Goal: Task Accomplishment & Management: Use online tool/utility

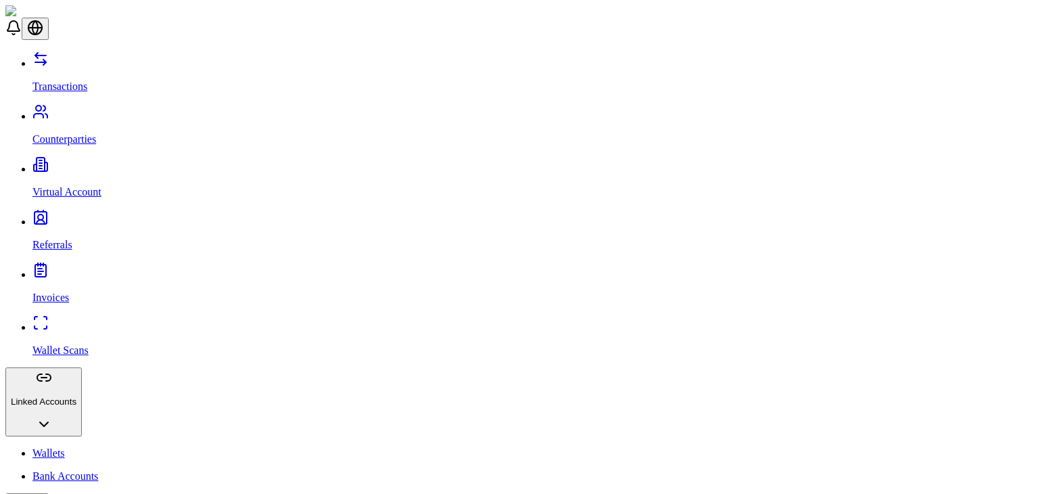
click at [82, 80] on p "Transactions" at bounding box center [532, 86] width 1001 height 12
click at [83, 447] on link "Wallets" at bounding box center [532, 453] width 1001 height 12
click at [80, 186] on p "Virtual Account" at bounding box center [532, 192] width 1001 height 12
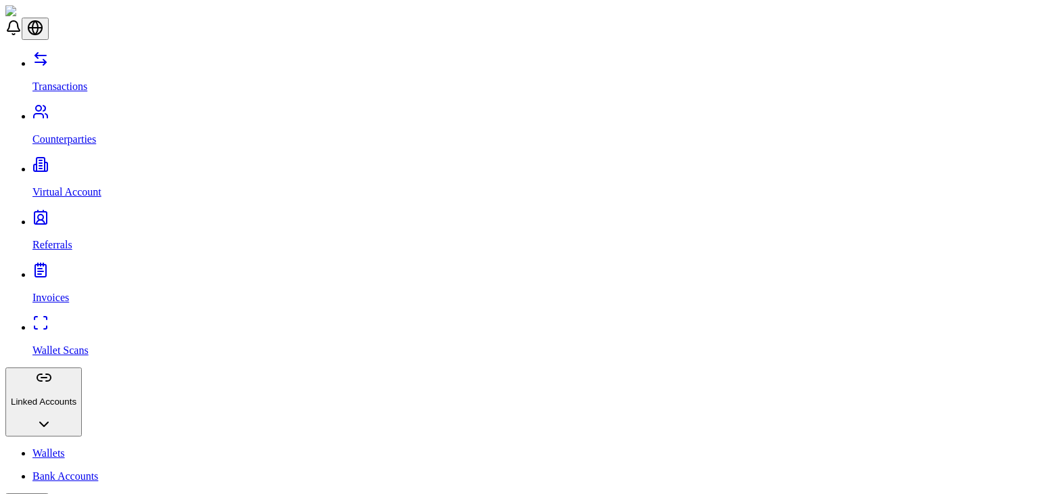
click at [96, 163] on link "Virtual Account" at bounding box center [532, 180] width 1001 height 35
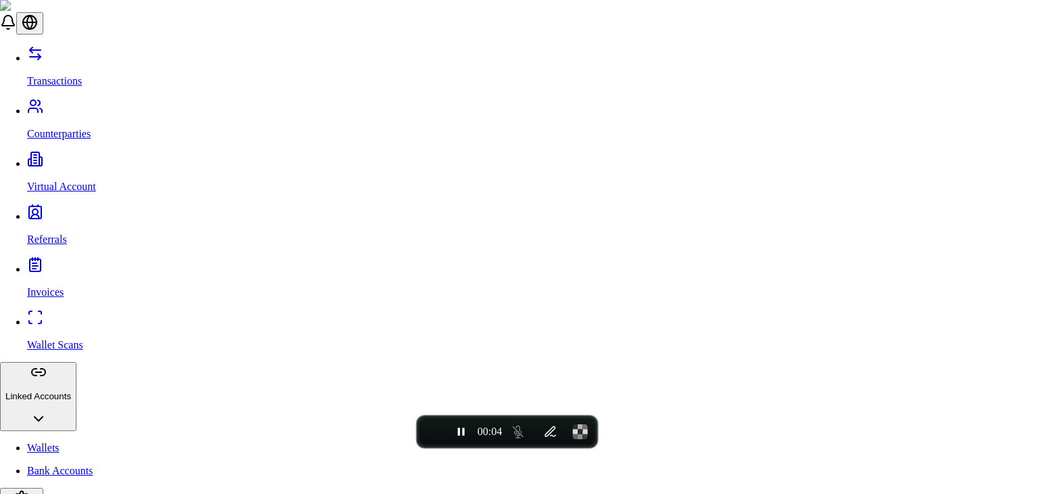
click at [426, 434] on button "End recording" at bounding box center [433, 431] width 24 height 24
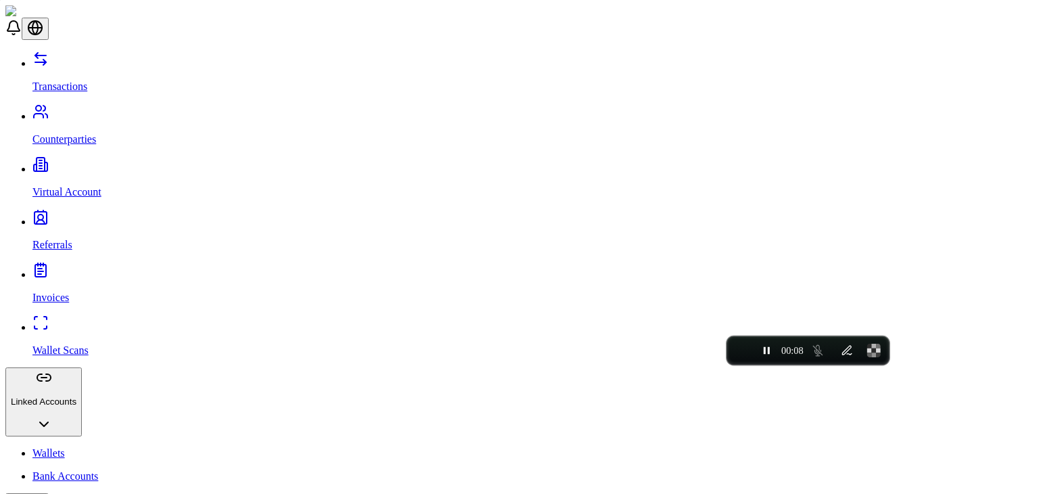
drag, startPoint x: 482, startPoint y: 419, endPoint x: 783, endPoint y: 338, distance: 311.6
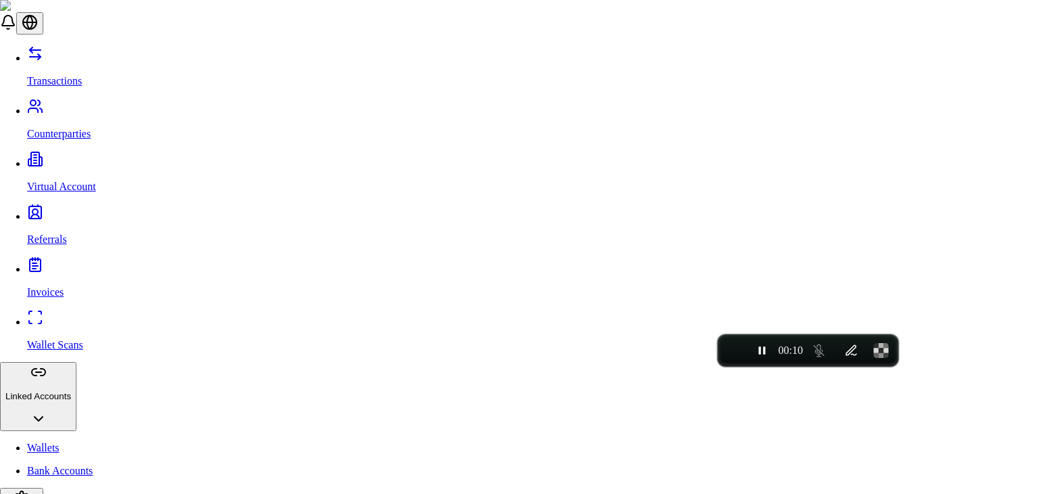
click at [734, 350] on span "End recording" at bounding box center [734, 350] width 0 height 0
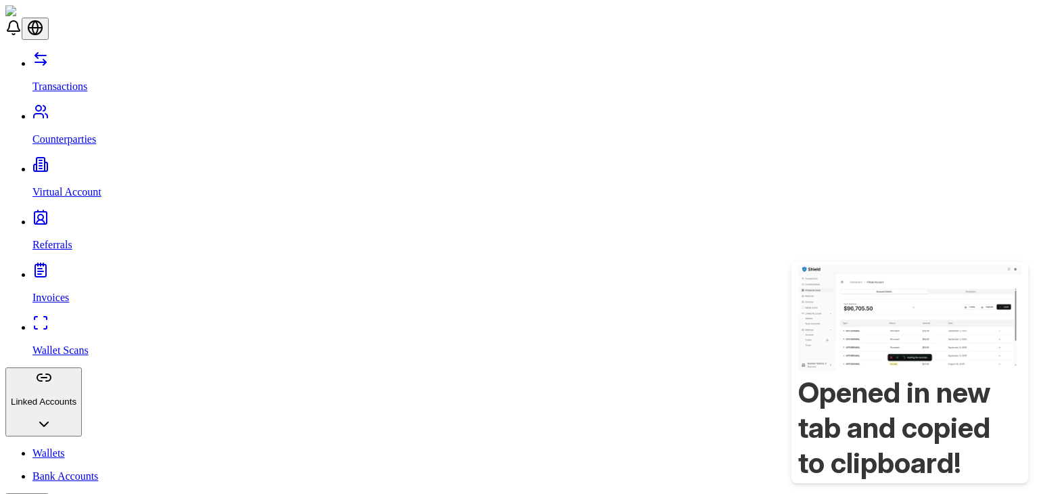
drag, startPoint x: 949, startPoint y: 433, endPoint x: 1012, endPoint y: 525, distance: 110.5
